Goal: Task Accomplishment & Management: Manage account settings

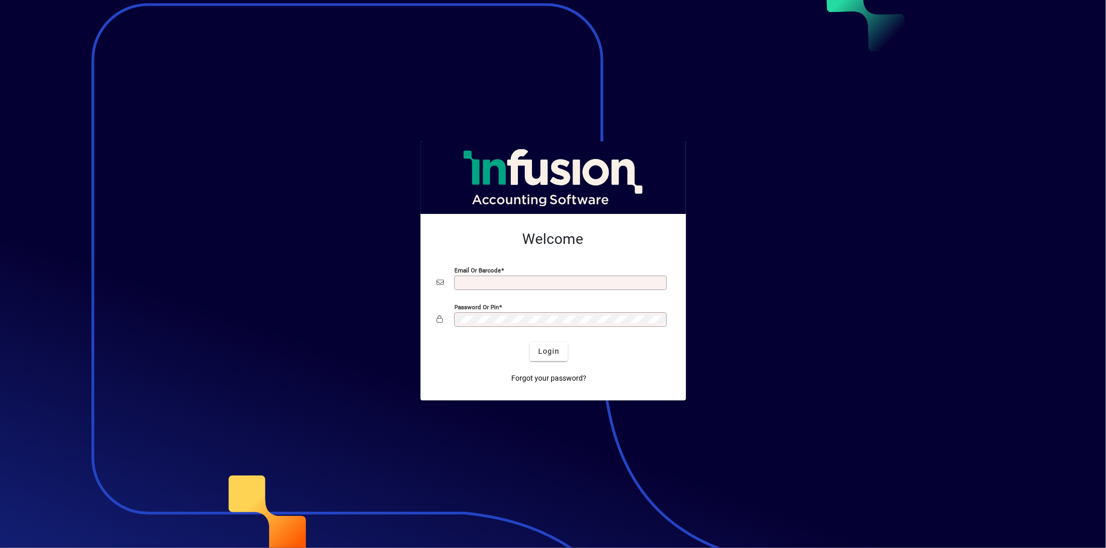
type input "**********"
click at [552, 356] on span "Login" at bounding box center [548, 351] width 21 height 11
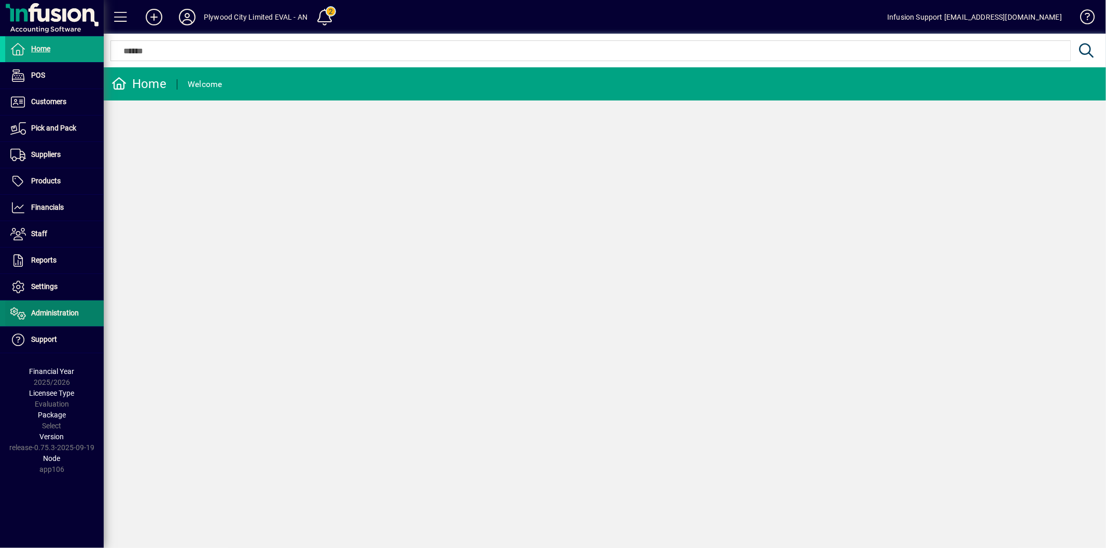
click at [53, 317] on span "Administration" at bounding box center [55, 313] width 48 height 8
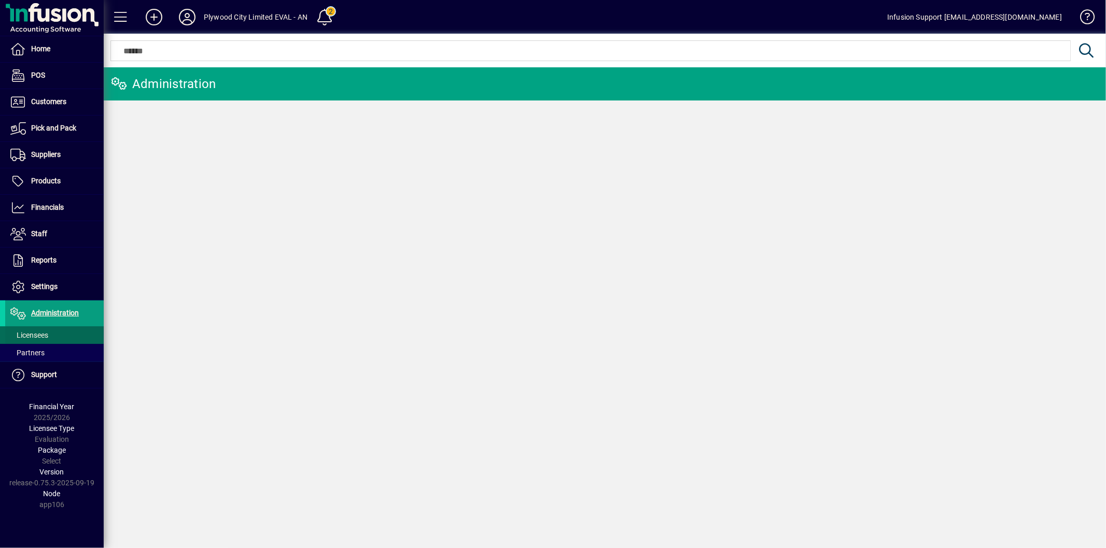
click at [44, 331] on span "Licensees" at bounding box center [29, 335] width 38 height 8
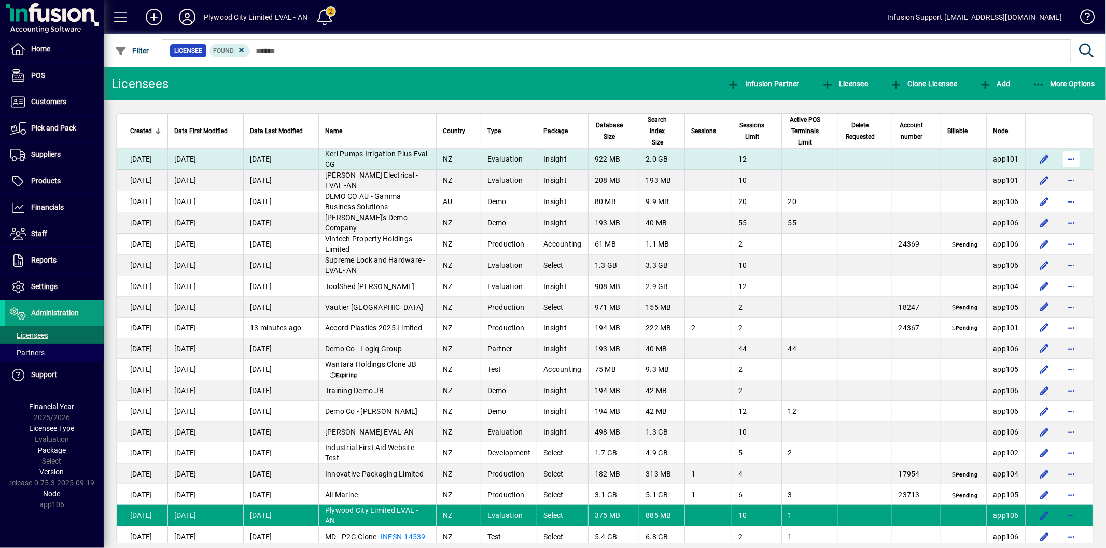
click at [1059, 154] on span "button" at bounding box center [1071, 159] width 25 height 25
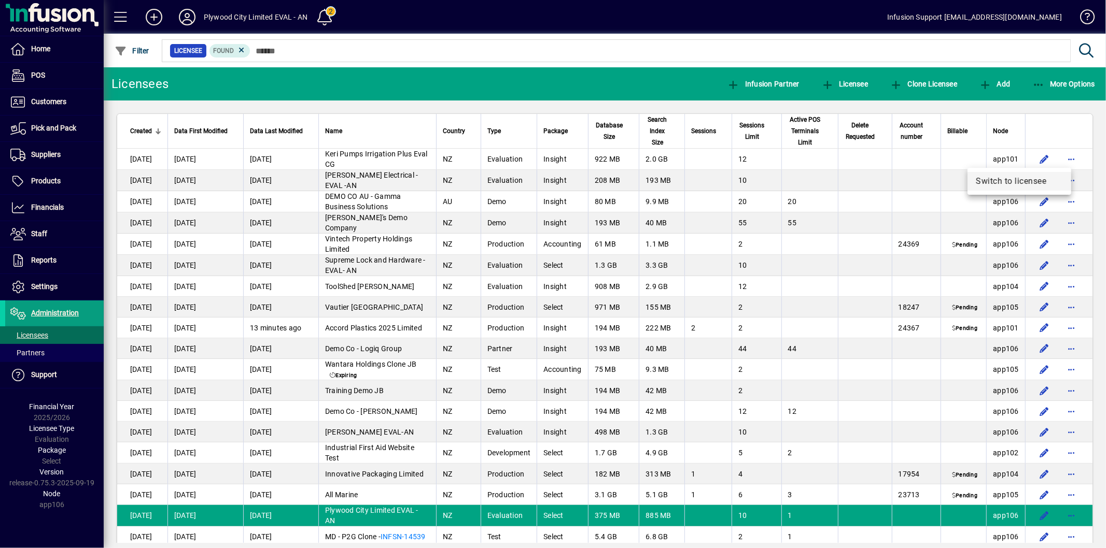
click at [1016, 179] on span "Switch to licensee" at bounding box center [1019, 181] width 87 height 12
